Goal: Task Accomplishment & Management: Manage account settings

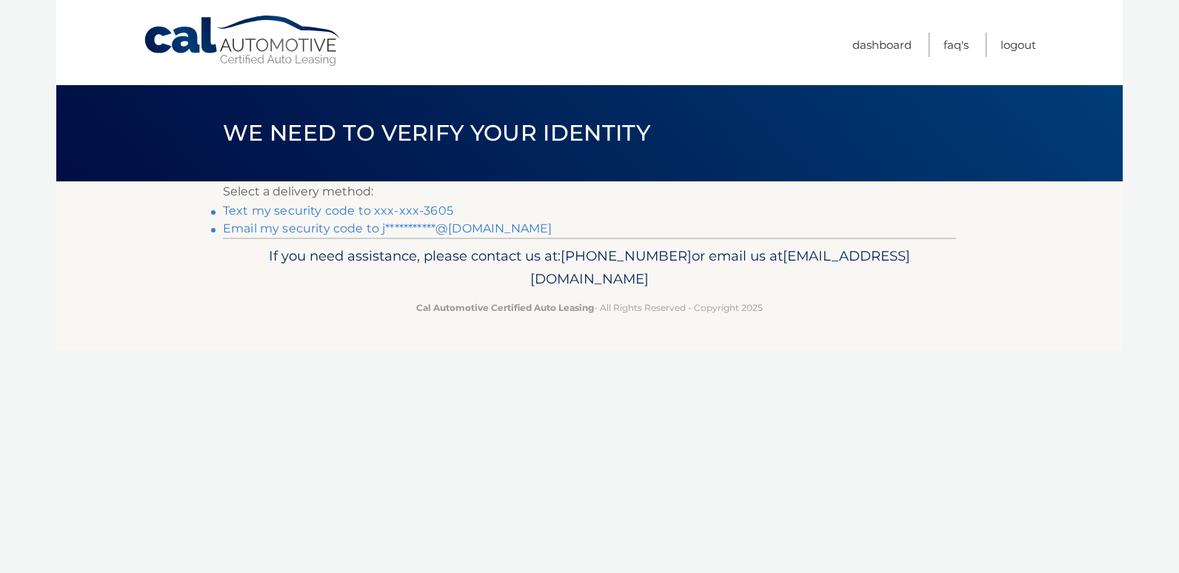
click at [348, 210] on link "Text my security code to xxx-xxx-3605" at bounding box center [338, 211] width 230 height 14
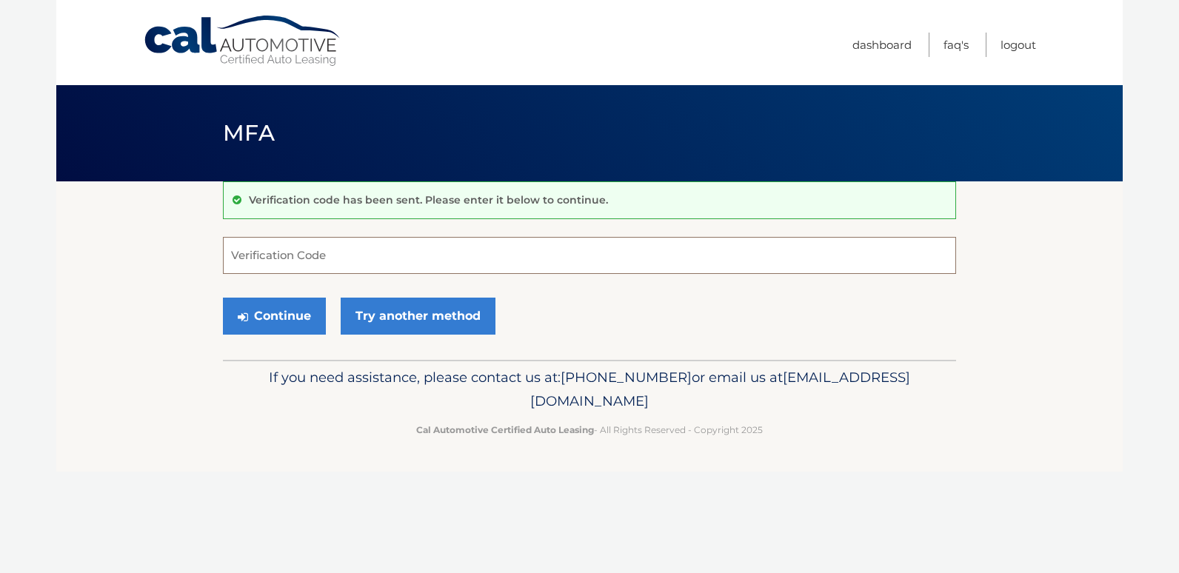
click at [346, 264] on input "Verification Code" at bounding box center [589, 255] width 733 height 37
type input "918559"
click at [278, 331] on button "Continue" at bounding box center [274, 316] width 103 height 37
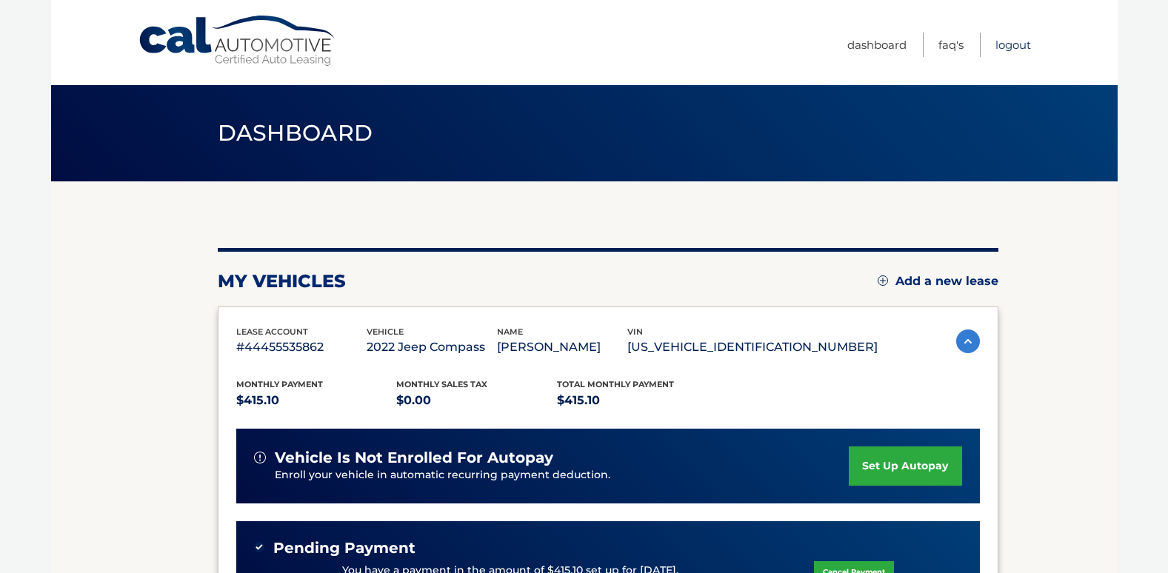
click at [1011, 47] on link "Logout" at bounding box center [1013, 45] width 36 height 24
